Goal: Check status: Check status

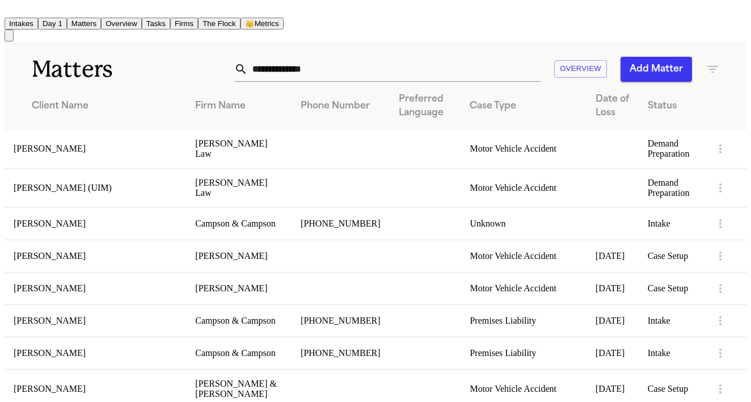
scroll to position [164, 0]
